Goal: Task Accomplishment & Management: Use online tool/utility

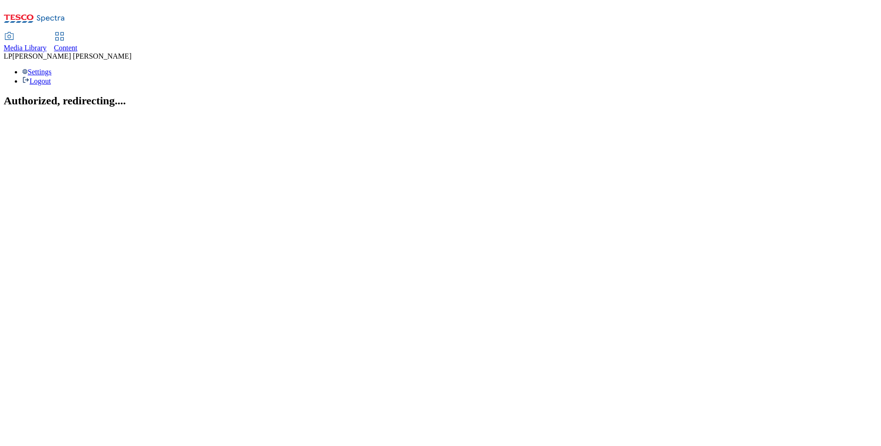
click at [63, 32] on use at bounding box center [59, 36] width 8 height 8
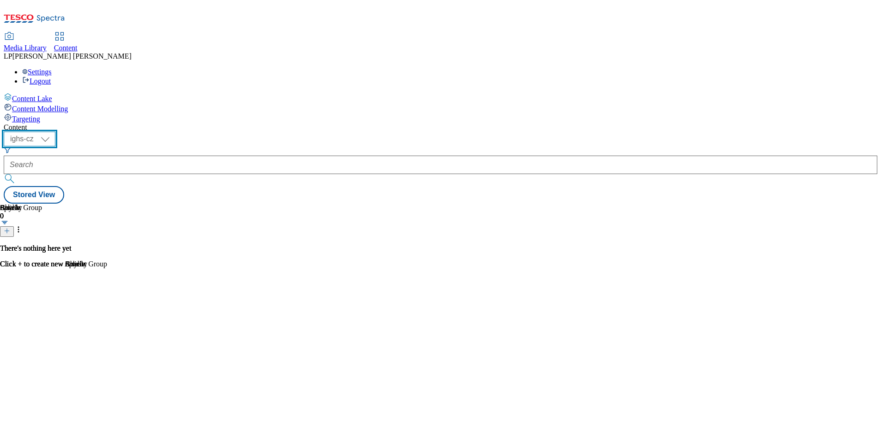
click at [55, 132] on select "ighs-cz ighs-hu ighs-sk" at bounding box center [30, 139] width 52 height 15
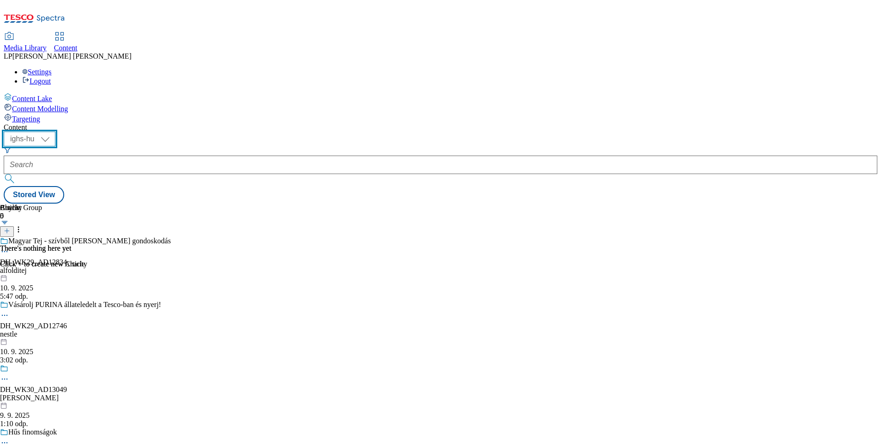
click at [55, 132] on select "ighs-cz ighs-hu ighs-sk" at bounding box center [30, 139] width 52 height 15
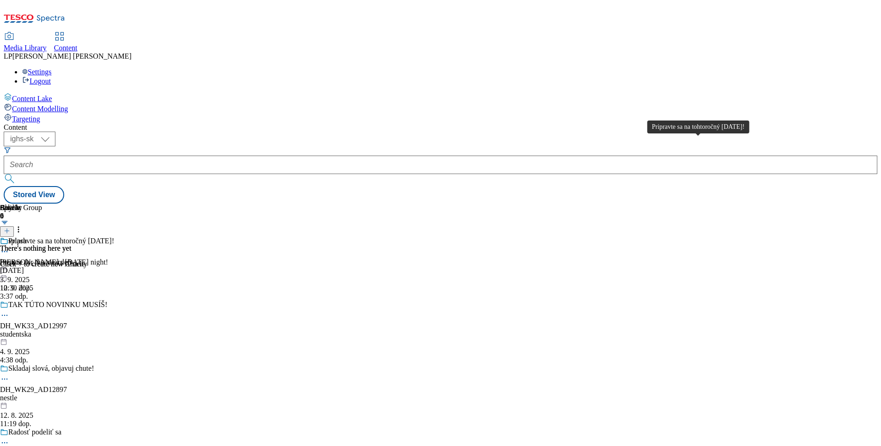
click at [114, 237] on div "Pripravte sa na tohtoročný Halloween!" at bounding box center [61, 241] width 106 height 8
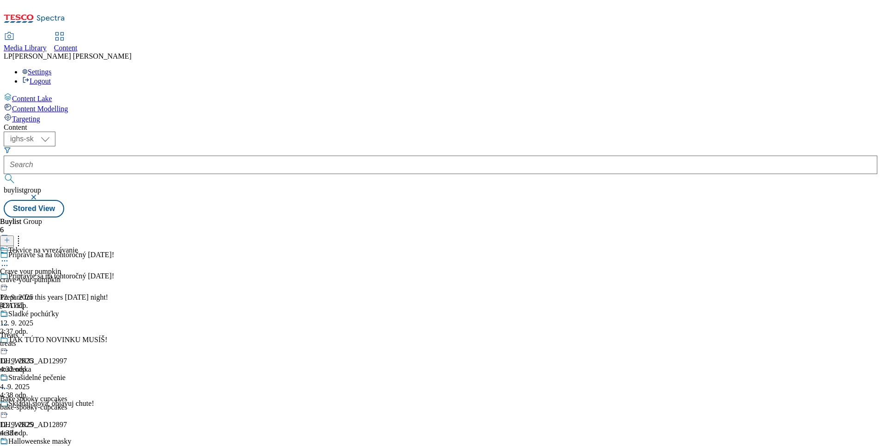
click at [78, 256] on div at bounding box center [39, 261] width 78 height 11
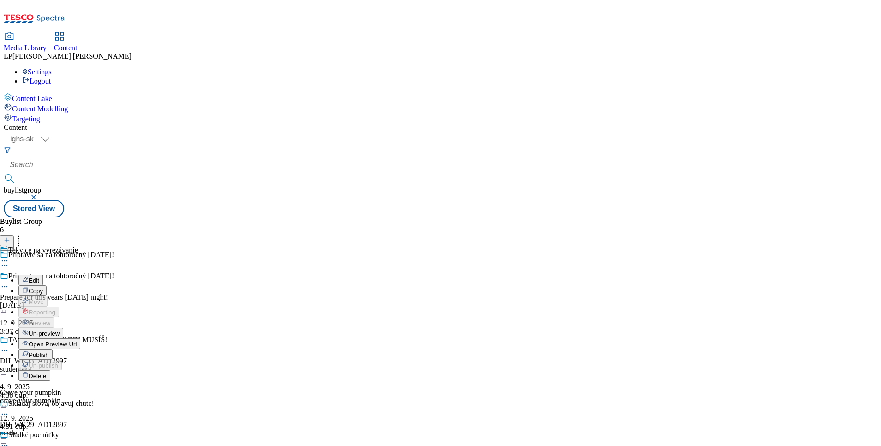
click at [80, 338] on button "Open Preview Url" at bounding box center [49, 343] width 62 height 11
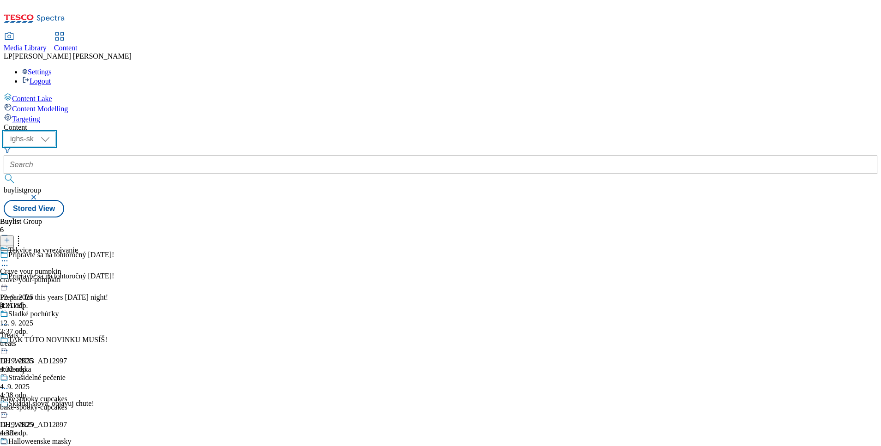
click at [55, 132] on select "ighs-cz ighs-hu ighs-sk" at bounding box center [30, 139] width 52 height 15
select select "ighs-cz"
click at [55, 132] on select "ighs-cz ighs-hu ighs-sk" at bounding box center [30, 139] width 52 height 15
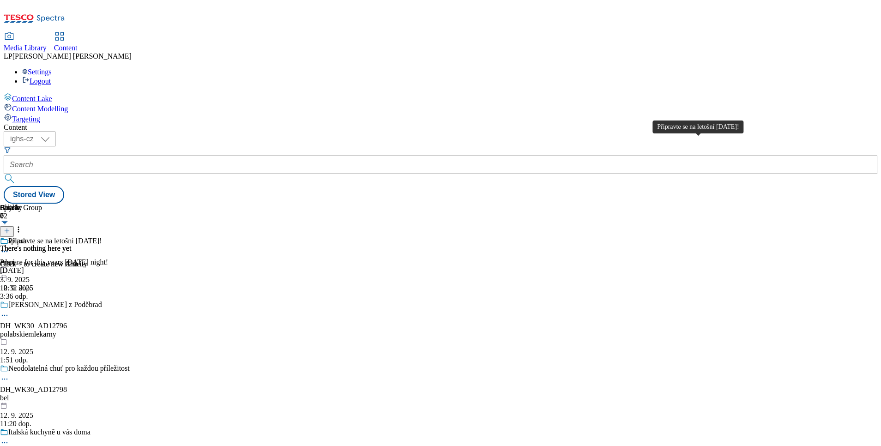
click at [102, 237] on div "Připravte se na letošní Halloween!" at bounding box center [55, 241] width 94 height 8
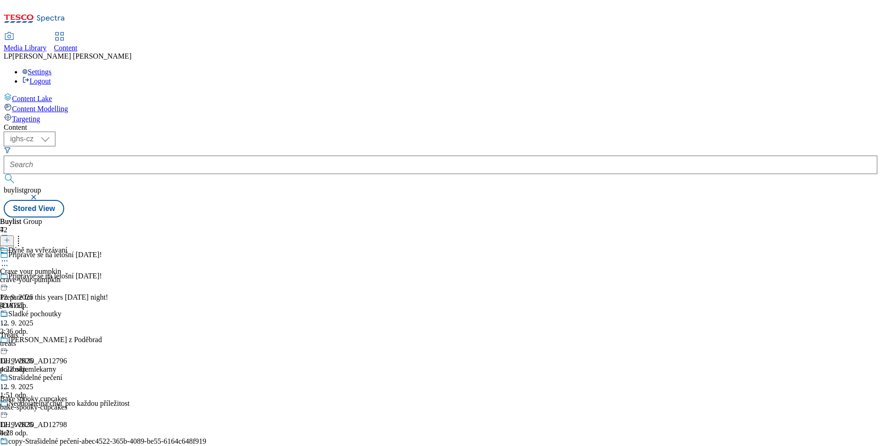
click at [9, 256] on icon at bounding box center [4, 260] width 9 height 9
click at [647, 217] on div "Buylist Group 72 Připravte se na letošní Halloween! Připravte se na letošní Hal…" at bounding box center [440, 217] width 873 height 0
click at [67, 246] on div "Dýně na vyřezávaní" at bounding box center [37, 250] width 59 height 8
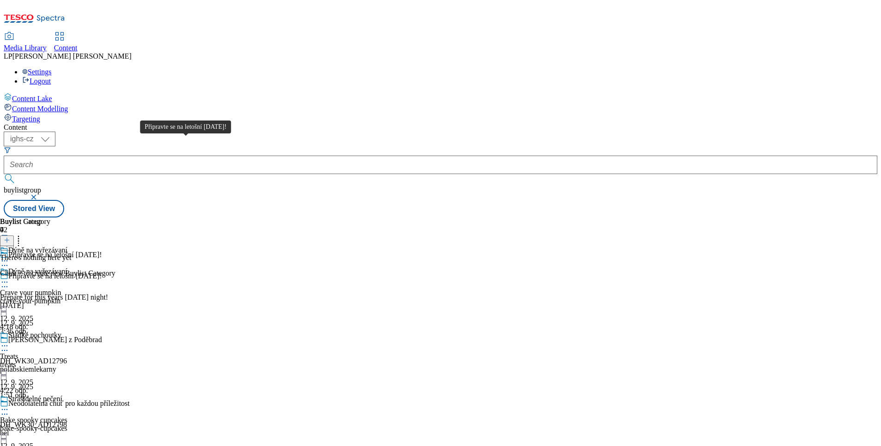
click at [102, 272] on span "Připravte se na letošní Halloween!" at bounding box center [55, 277] width 94 height 10
click at [40, 115] on span "Targeting" at bounding box center [26, 119] width 28 height 8
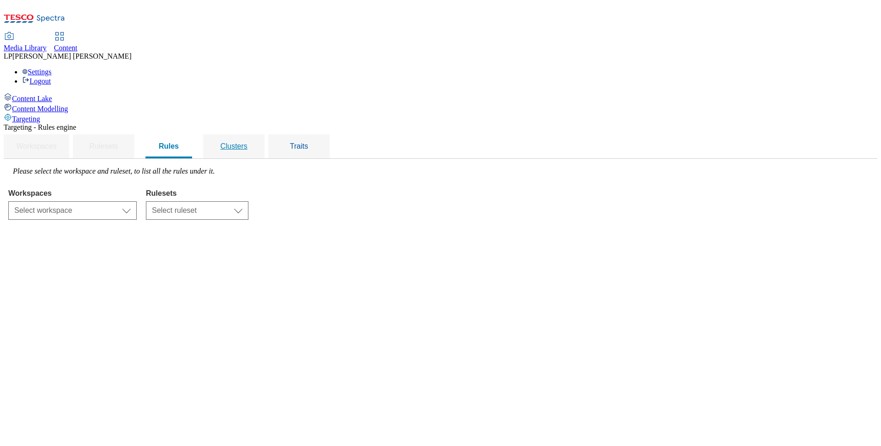
click at [253, 134] on div "Clusters" at bounding box center [233, 146] width 39 height 24
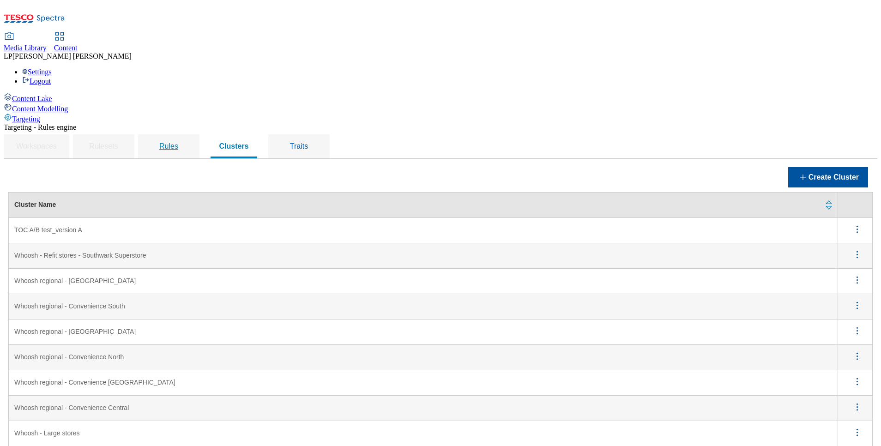
click at [178, 142] on span "Rules" at bounding box center [168, 146] width 19 height 8
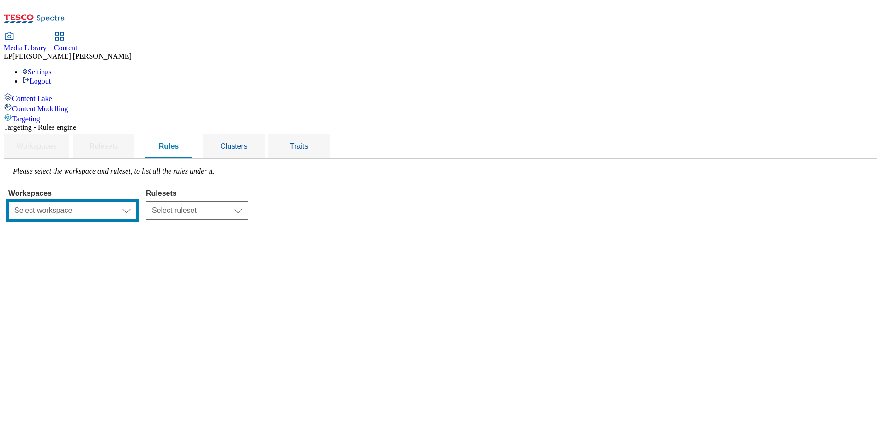
click at [137, 201] on select "Select workspace Content" at bounding box center [72, 210] width 128 height 18
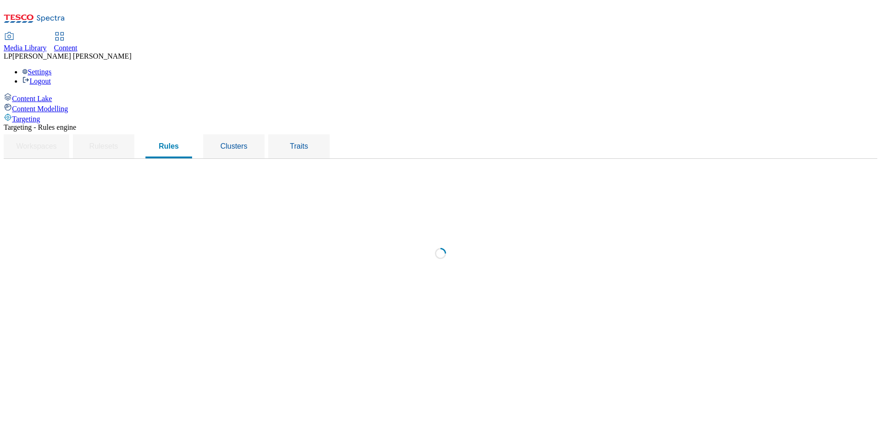
select select "f510054f-adaa-4692-b570-80fa3897127a"
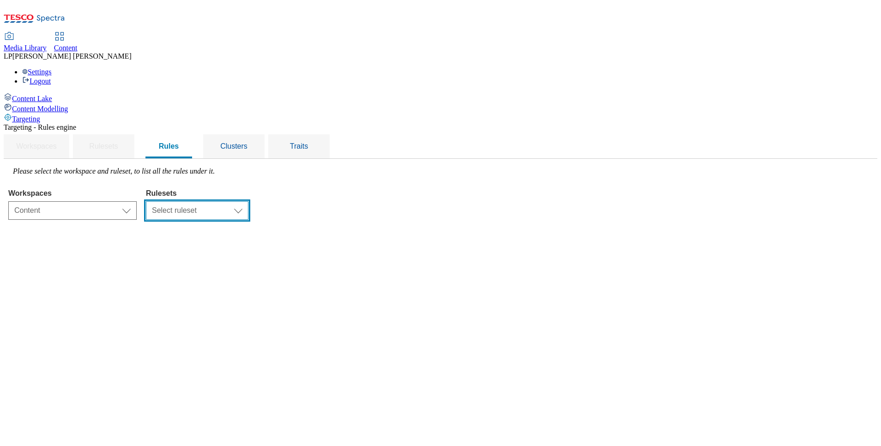
click at [248, 201] on select "Select ruleset CZ HU SK" at bounding box center [197, 210] width 102 height 18
select select "5113db17-1b35-4e50-beac-5f3c7afeb8da"
click at [248, 201] on select "Select ruleset CZ HU SK" at bounding box center [197, 210] width 102 height 18
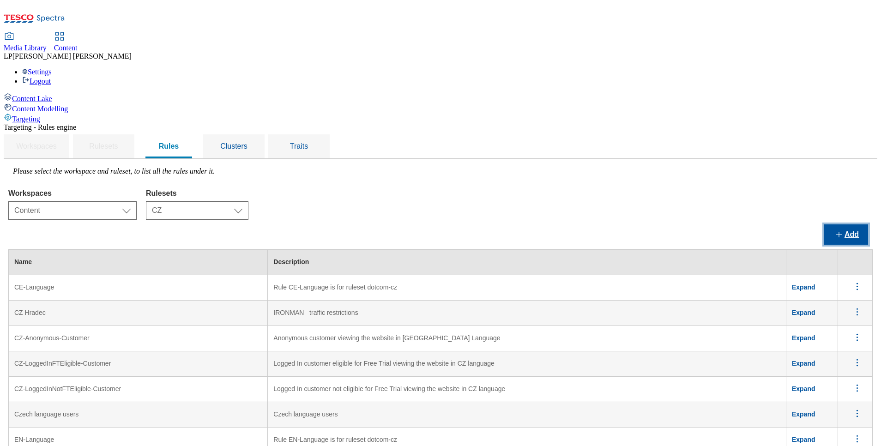
click at [837, 224] on button "Add" at bounding box center [846, 234] width 44 height 20
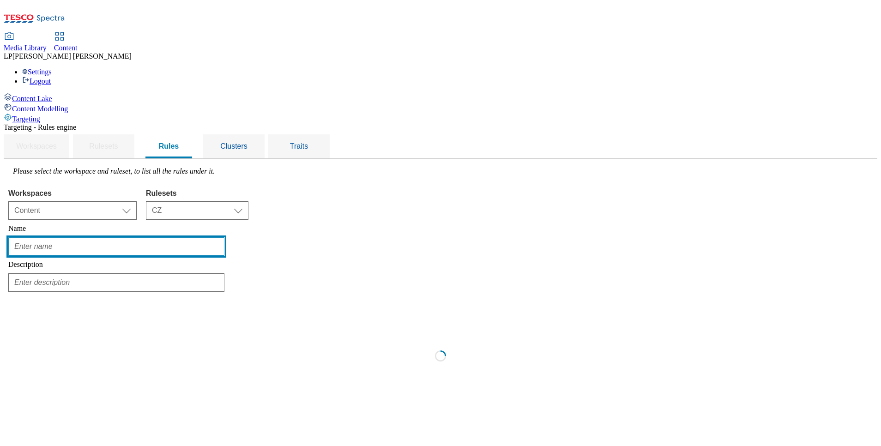
click at [224, 237] on input "text" at bounding box center [116, 246] width 216 height 18
type input "TOC A/B test_version A_CZ"
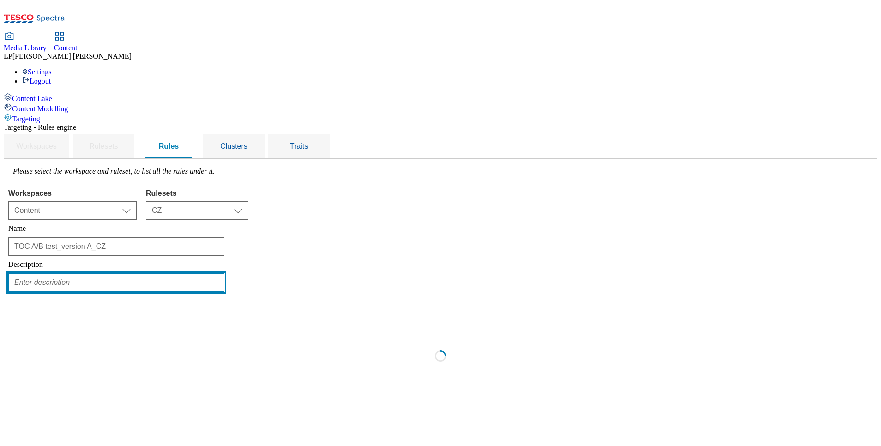
type input "testing of TOC A/B test_version A_CZ"
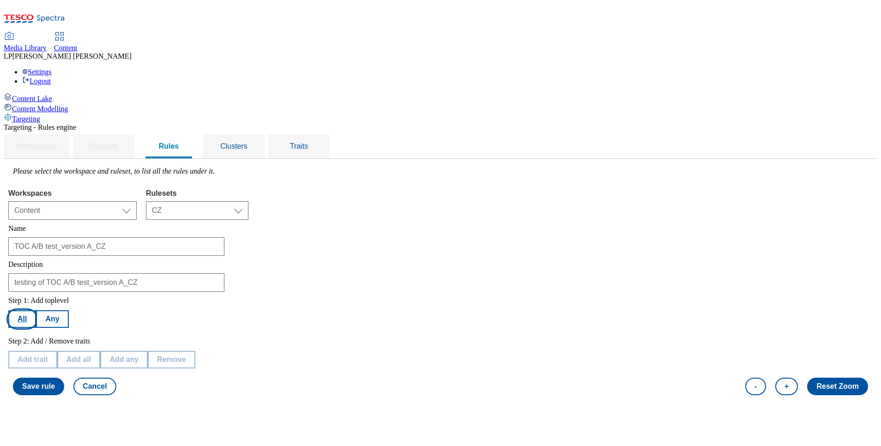
click at [36, 310] on button "All" at bounding box center [22, 319] width 28 height 18
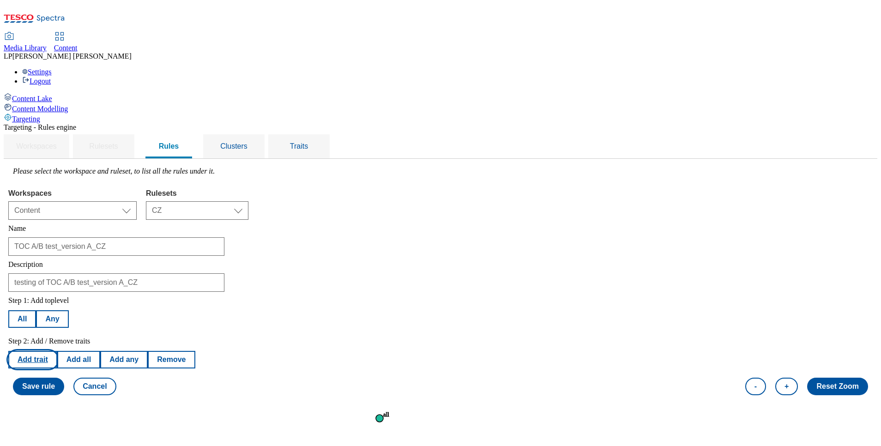
click at [57, 351] on button "Add trait" at bounding box center [32, 360] width 49 height 18
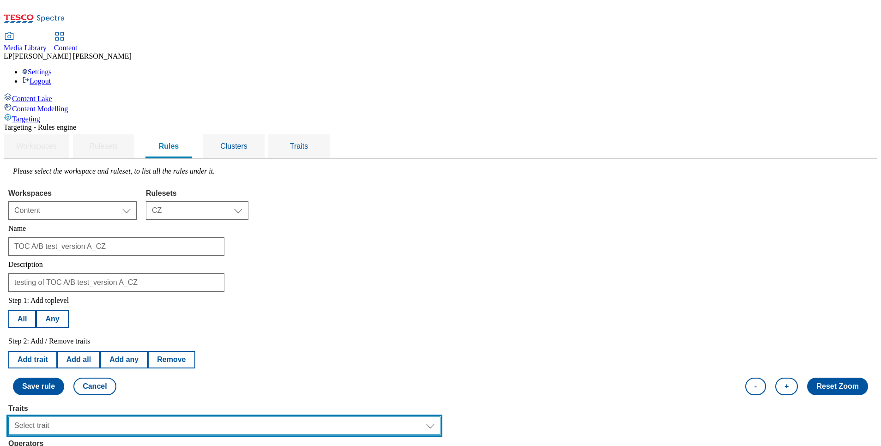
click at [169, 416] on select "Select trait Languages Operating System Content Type Variant ID Segments Store-…" at bounding box center [224, 425] width 432 height 18
select select "languages"
click at [125, 416] on select "Select trait Languages Operating System Content Type Variant ID Segments Store-…" at bounding box center [224, 425] width 432 height 18
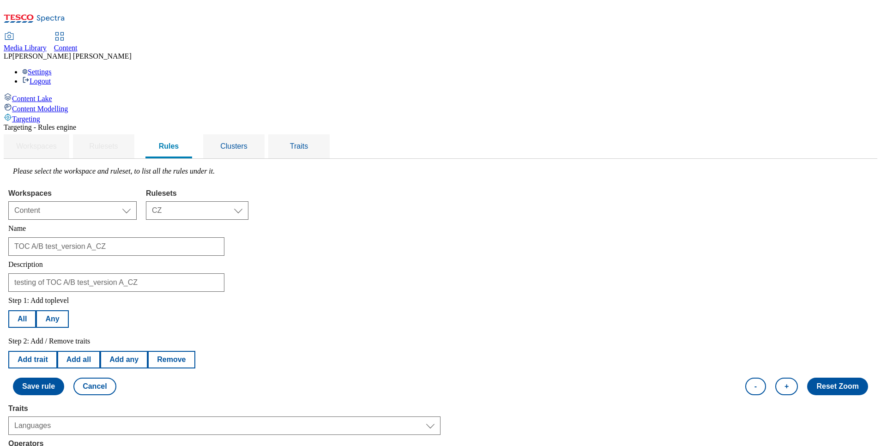
select select "equals"
select select "cs_CZ"
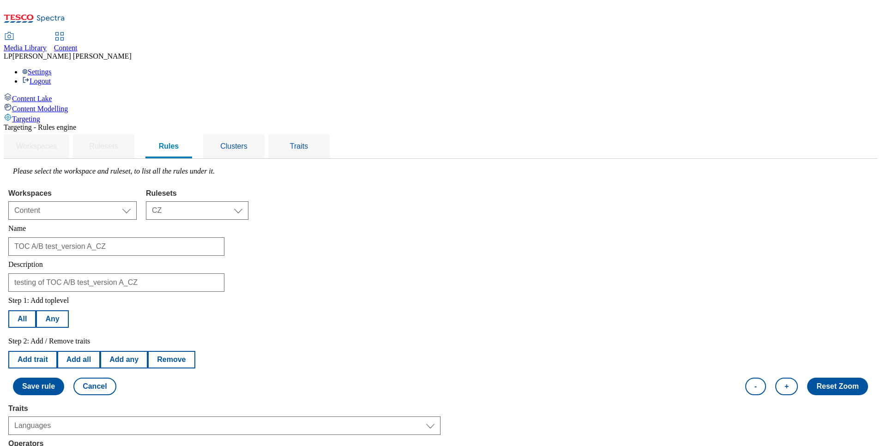
click at [64, 378] on button "Save rule" at bounding box center [38, 387] width 51 height 18
click at [69, 296] on label "Step 1: Add toplevel" at bounding box center [38, 300] width 60 height 8
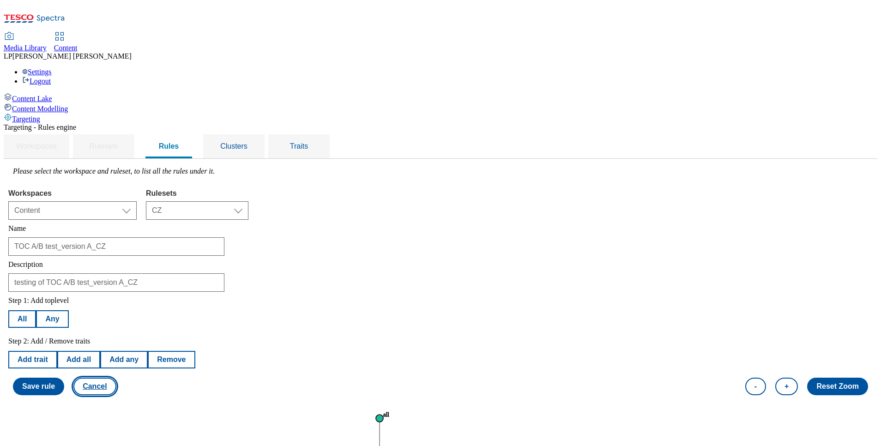
click at [116, 378] on button "Cancel" at bounding box center [94, 387] width 42 height 18
